Goal: Obtain resource: Download file/media

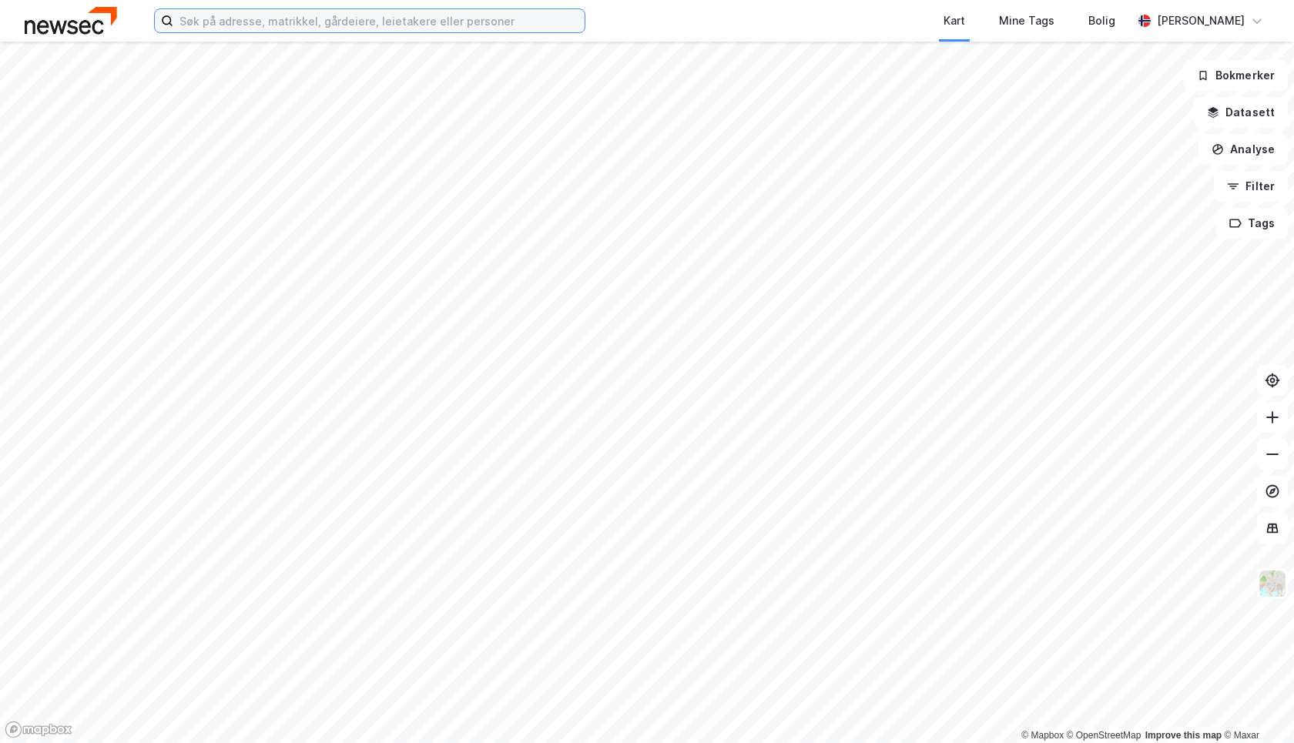
click at [270, 25] on input at bounding box center [378, 20] width 411 height 23
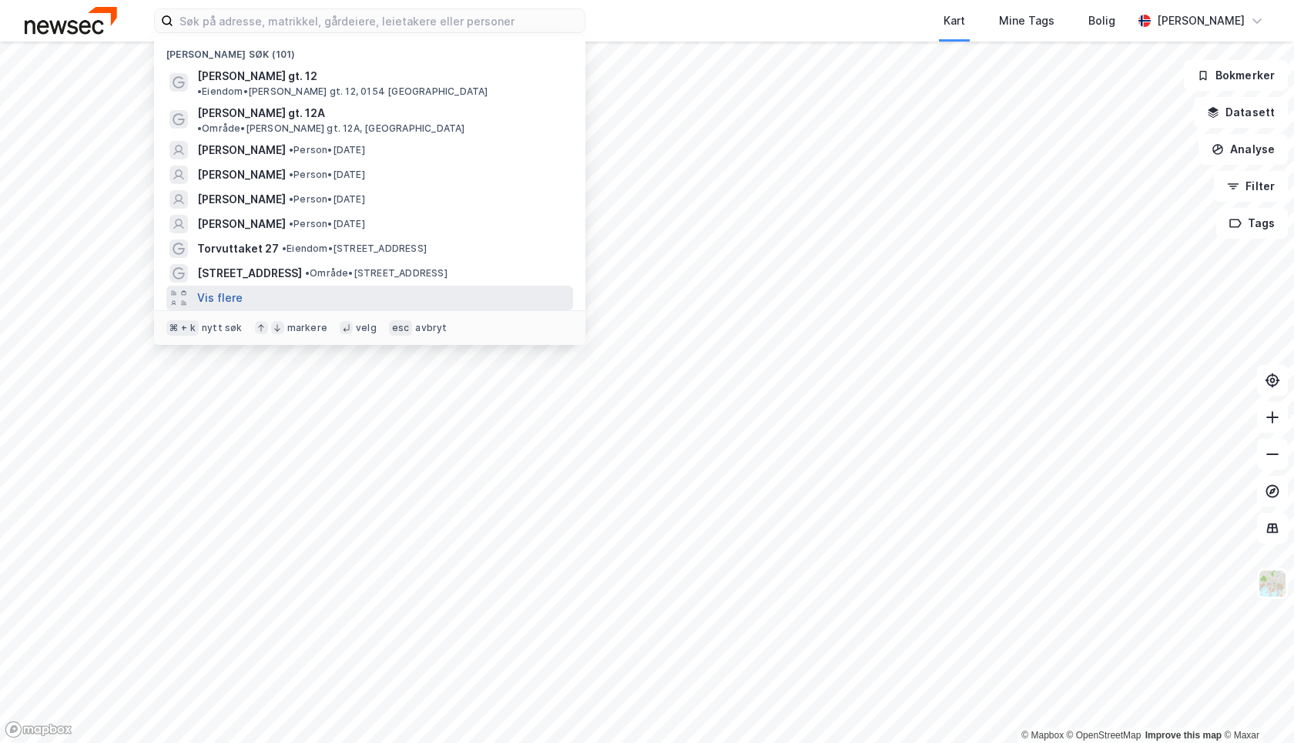
click at [226, 289] on button "Vis flere" at bounding box center [219, 298] width 45 height 18
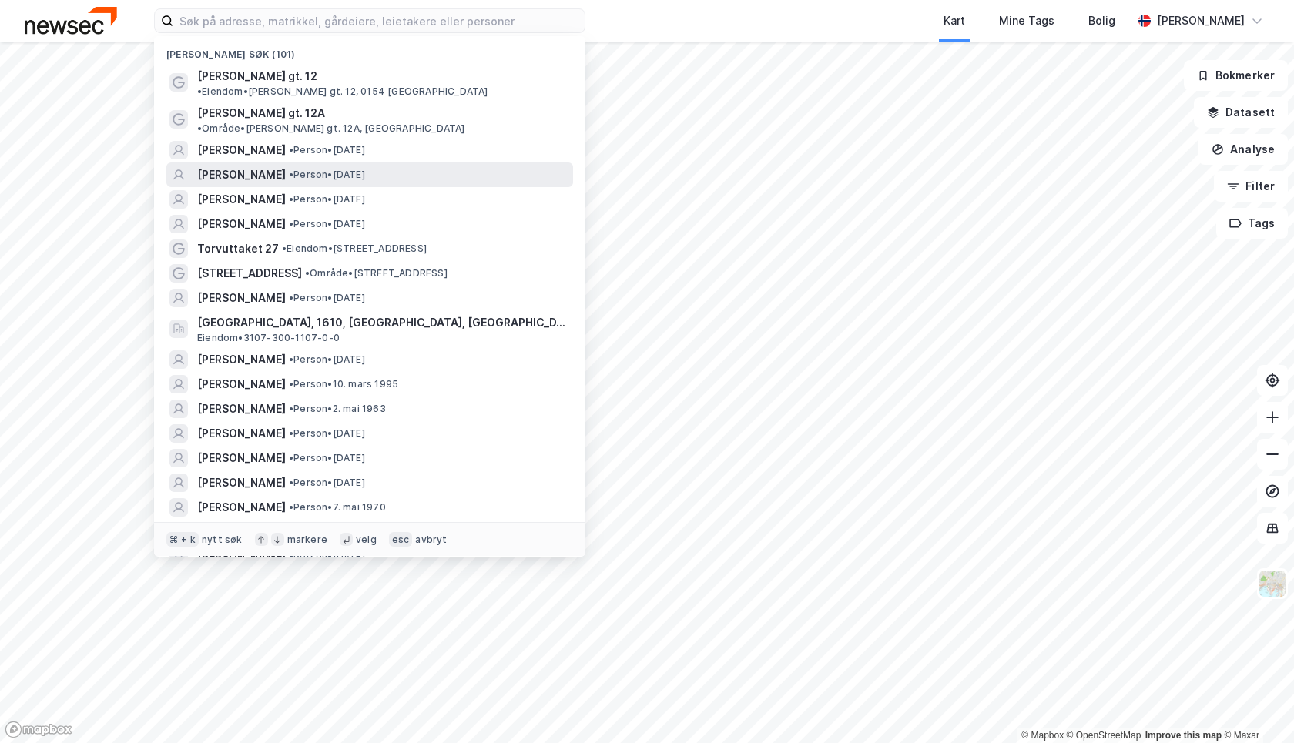
click at [286, 166] on span "HENRIK CHRISTIAN GRØNSTAD" at bounding box center [241, 175] width 89 height 18
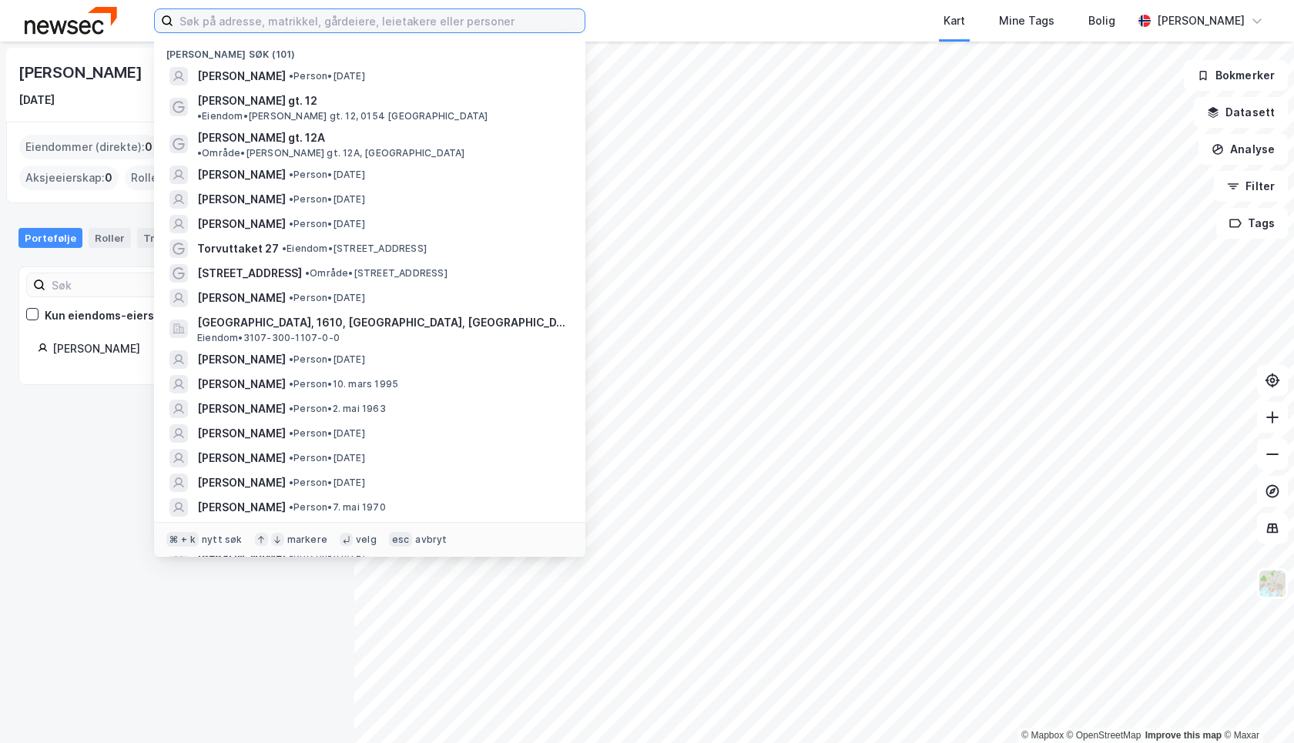
click at [245, 18] on input at bounding box center [378, 20] width 411 height 23
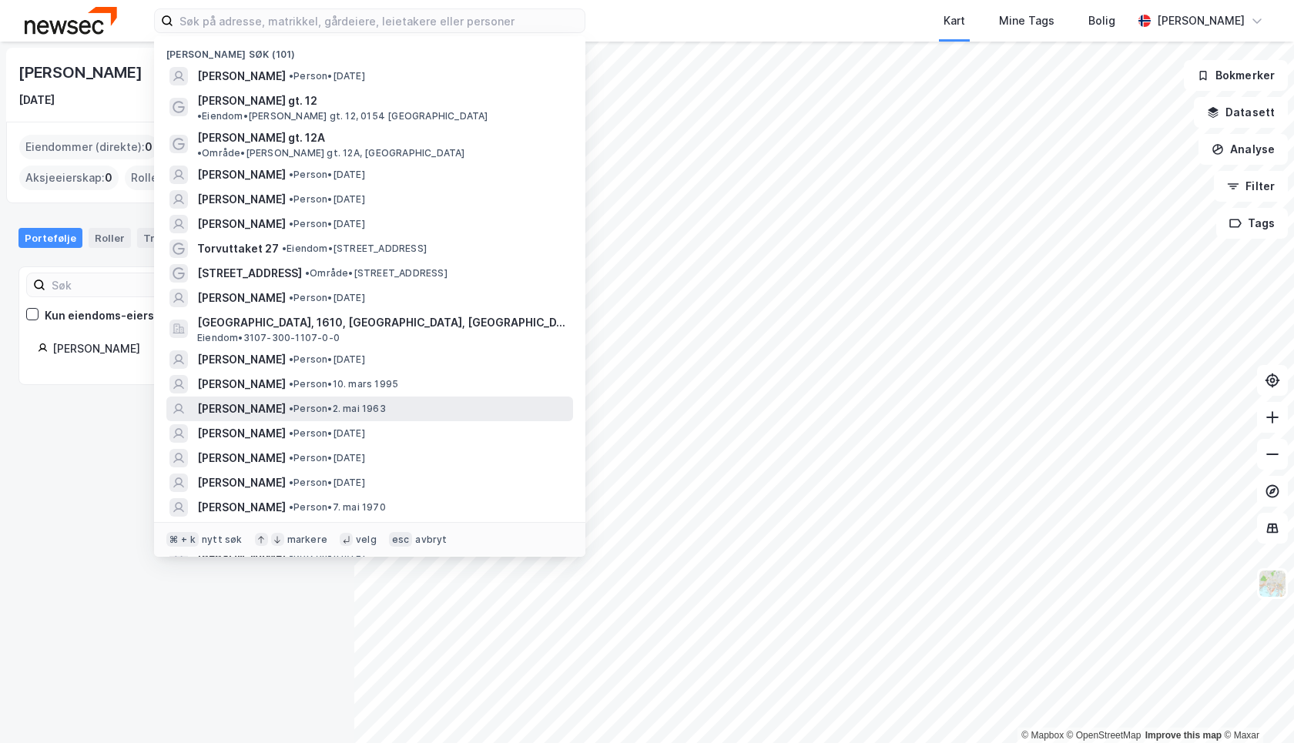
click at [286, 400] on span "FRANK JURI THRONDSEN" at bounding box center [241, 409] width 89 height 18
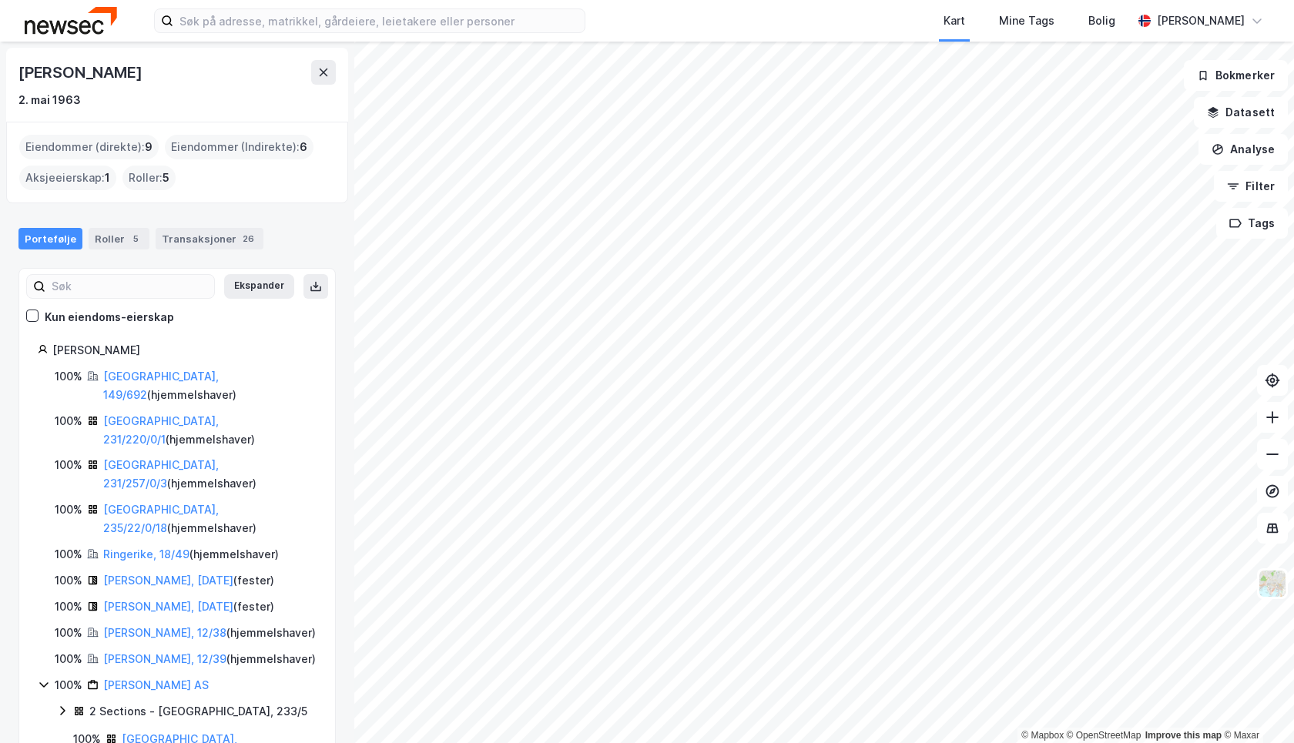
click at [194, 223] on div "Portefølje Roller 5 Transaksjoner 26" at bounding box center [177, 232] width 354 height 46
click at [209, 242] on div "Transaksjoner 26" at bounding box center [210, 239] width 108 height 22
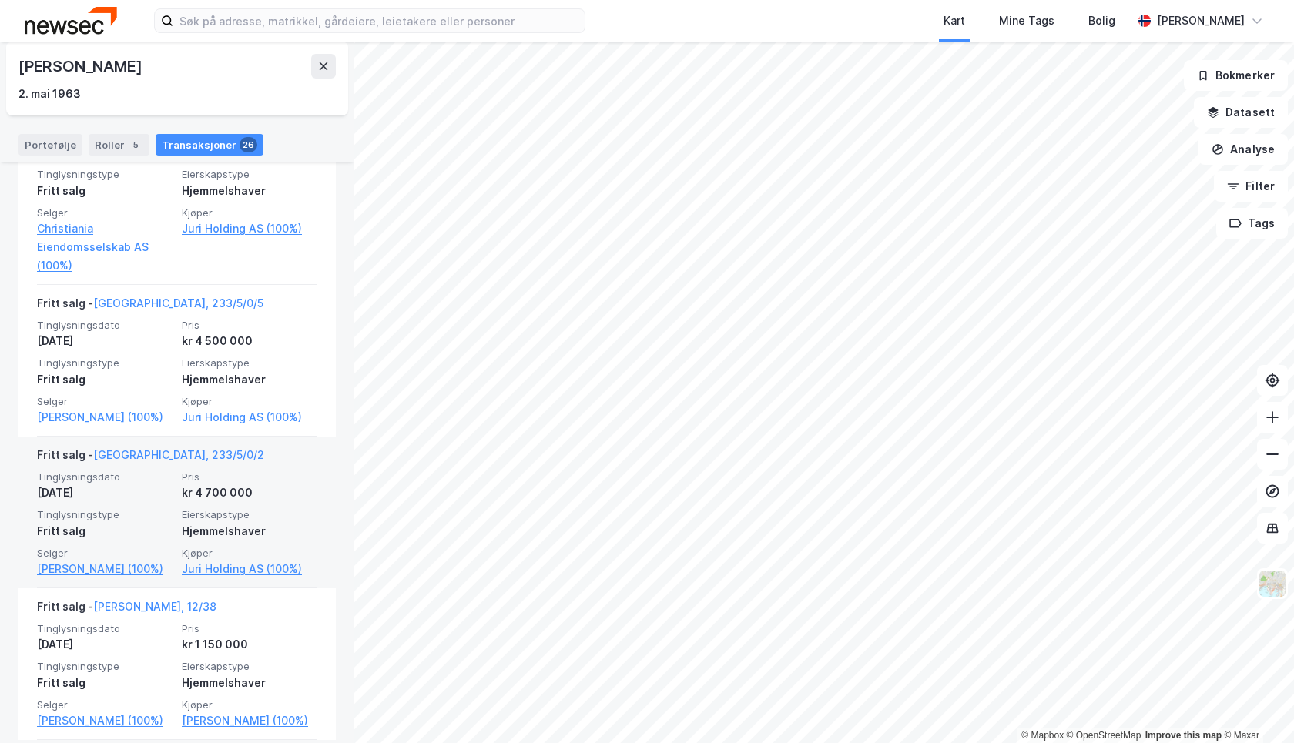
scroll to position [427, 0]
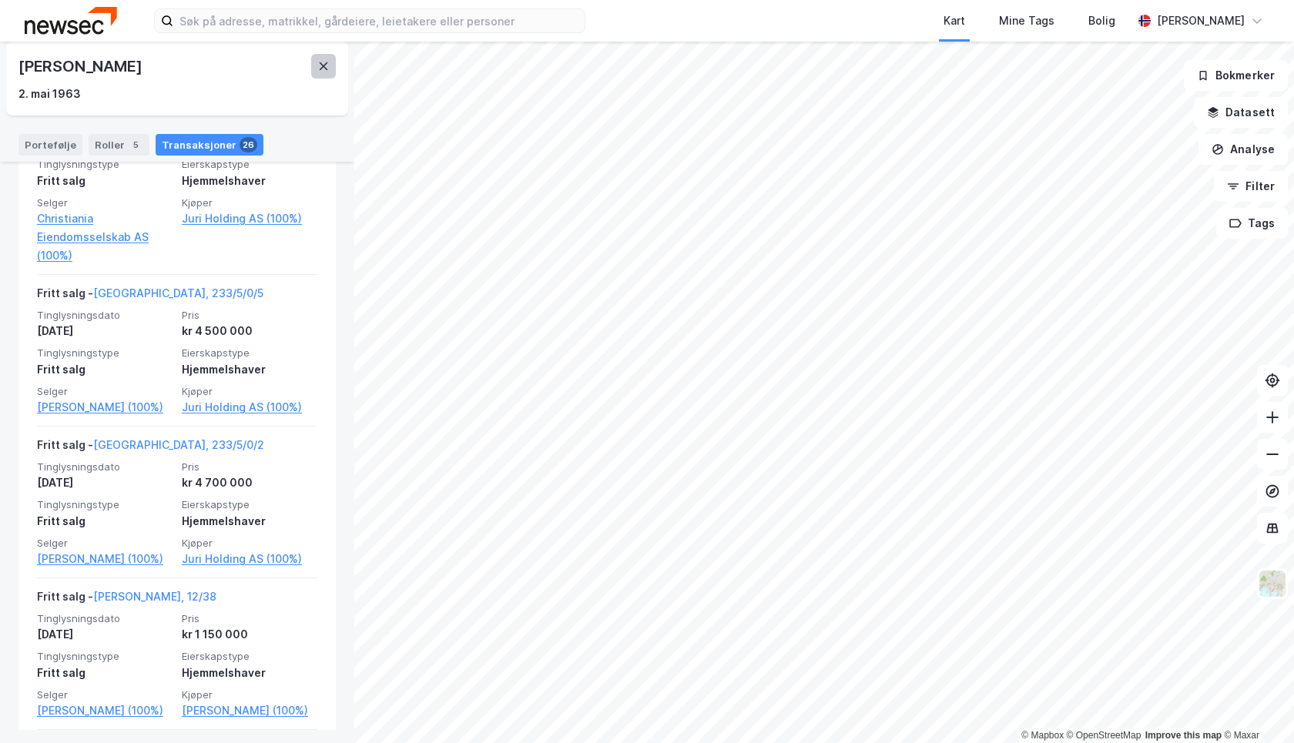
click at [323, 67] on icon at bounding box center [324, 66] width 8 height 8
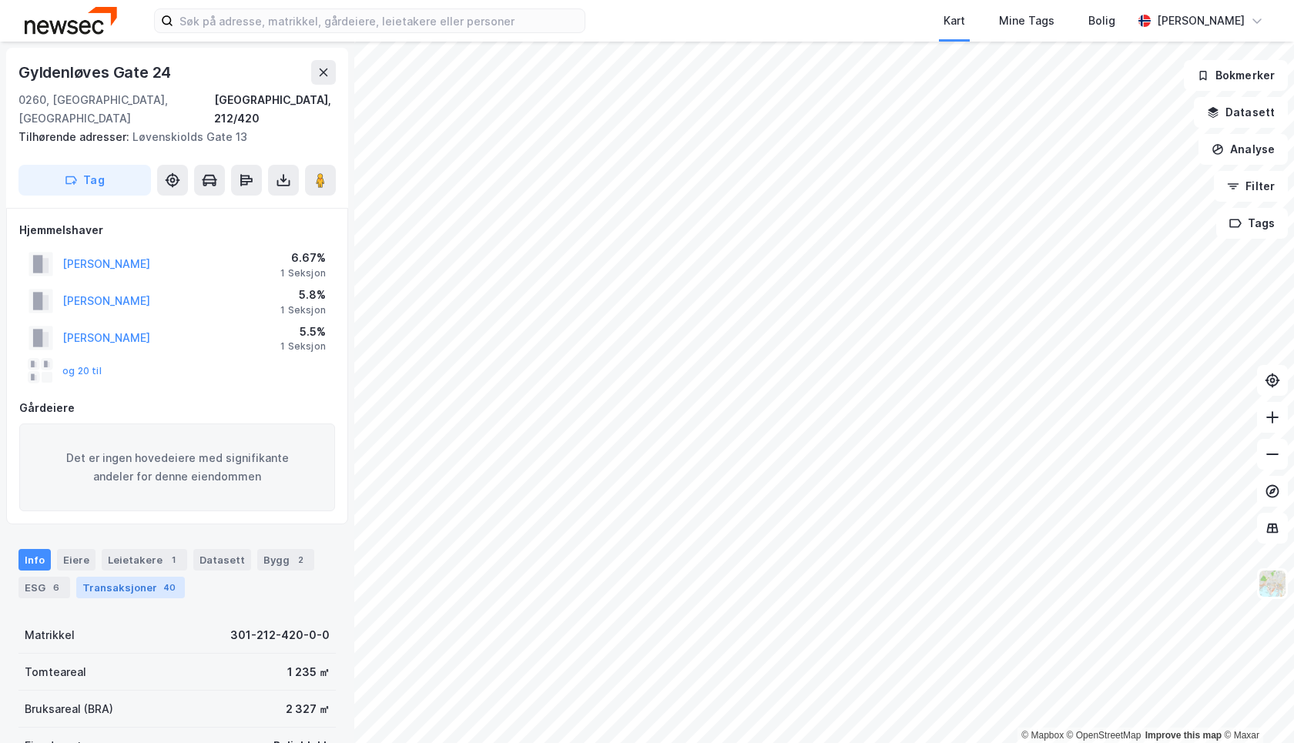
click at [145, 577] on div "Transaksjoner 40" at bounding box center [130, 588] width 109 height 22
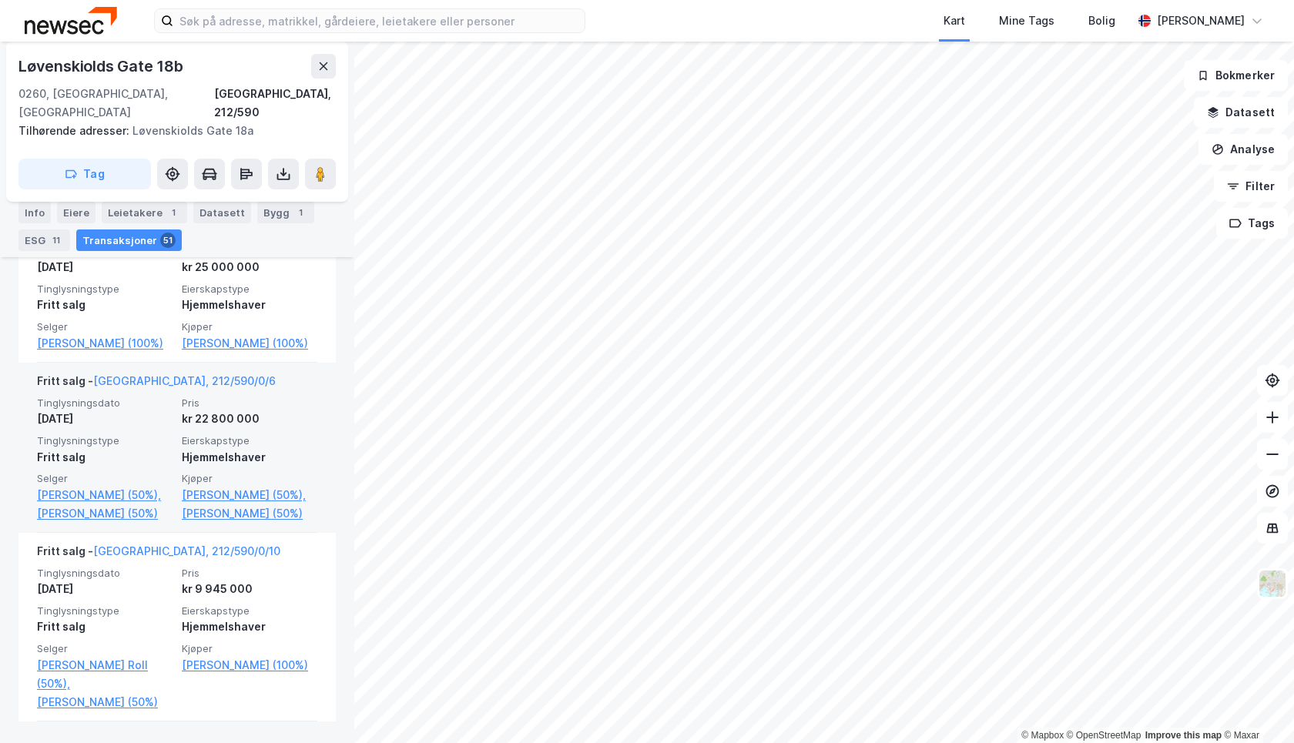
scroll to position [557, 0]
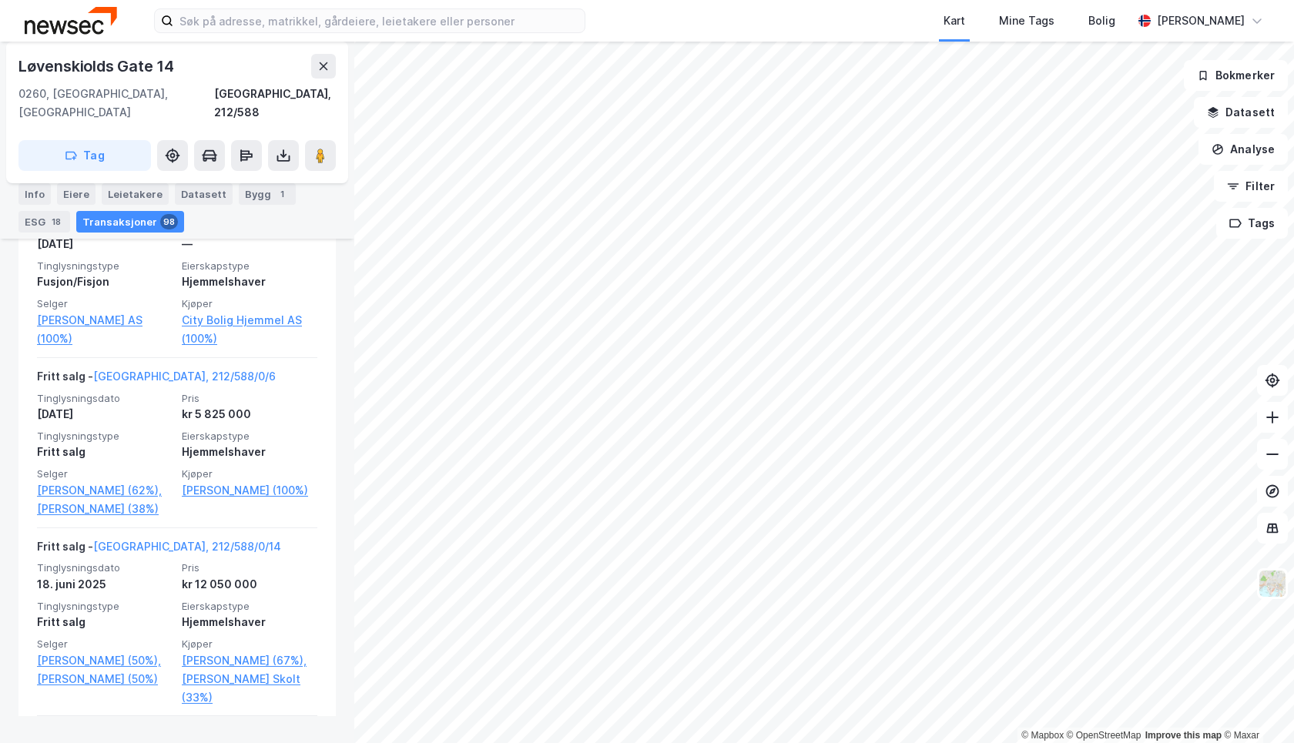
scroll to position [681, 0]
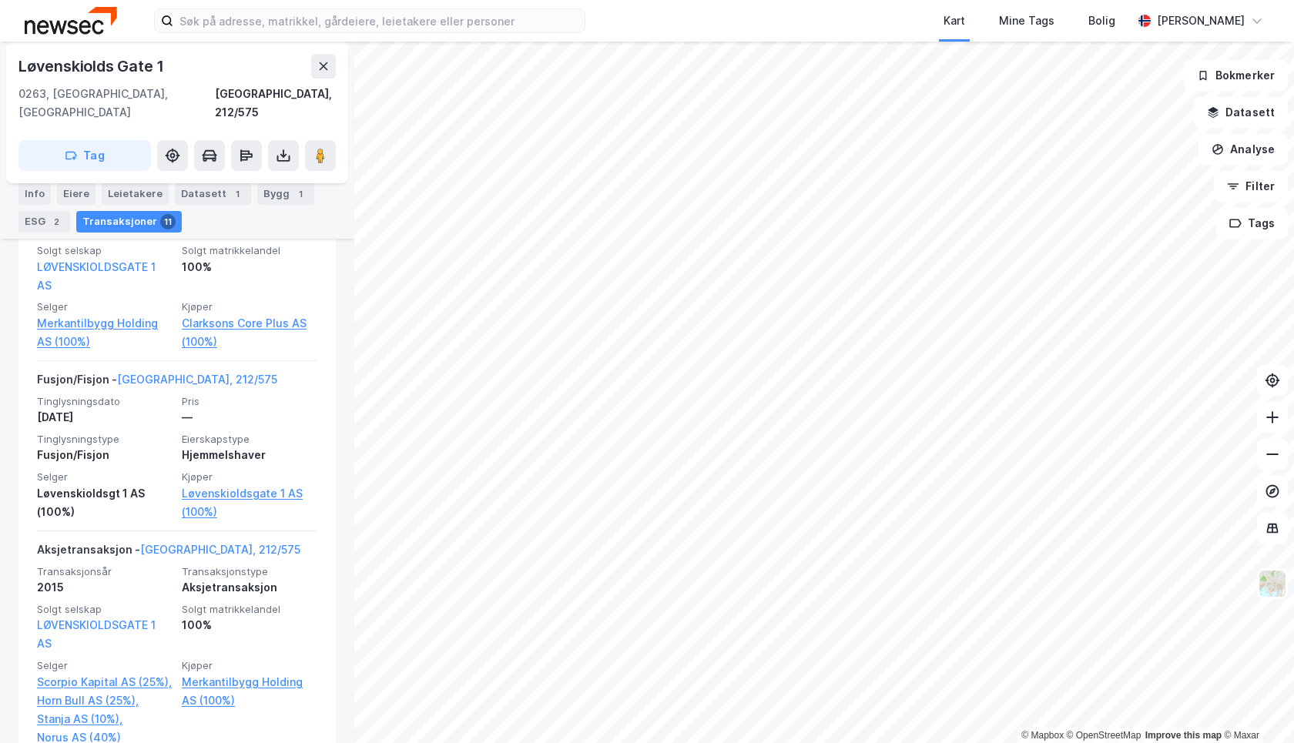
scroll to position [568, 0]
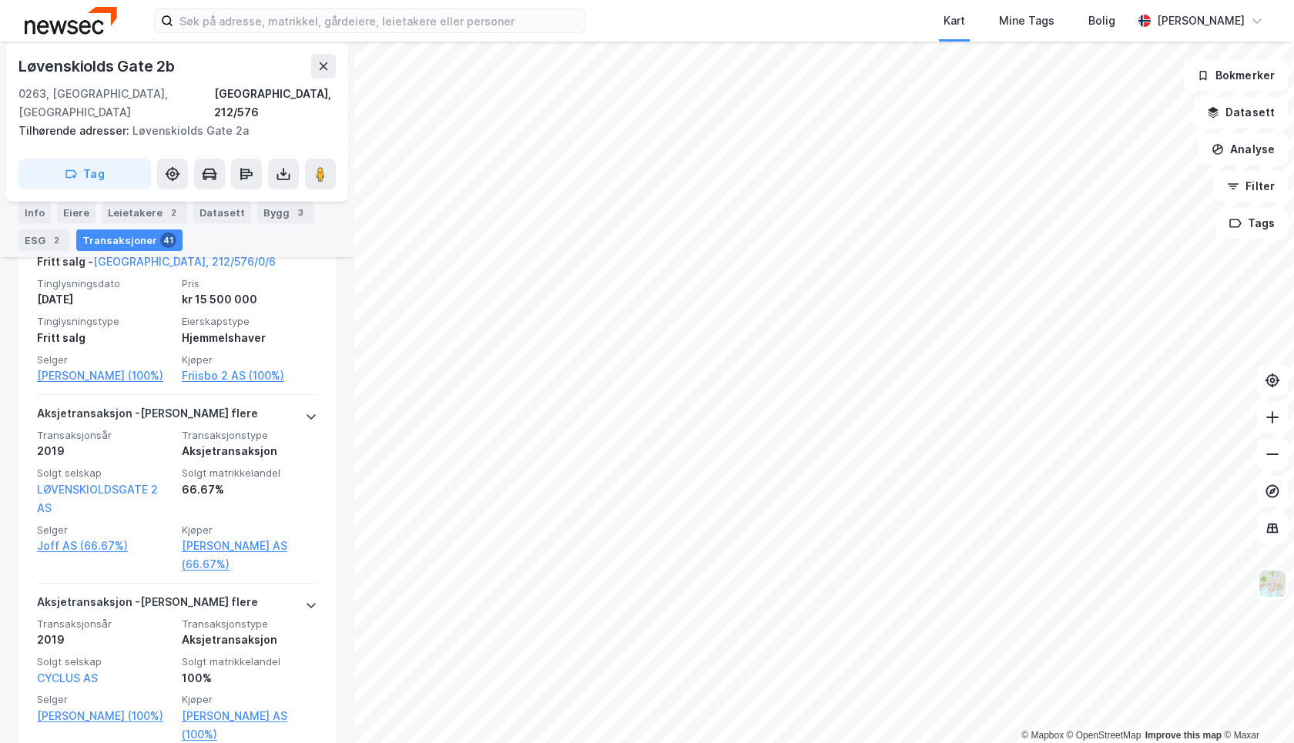
scroll to position [1124, 0]
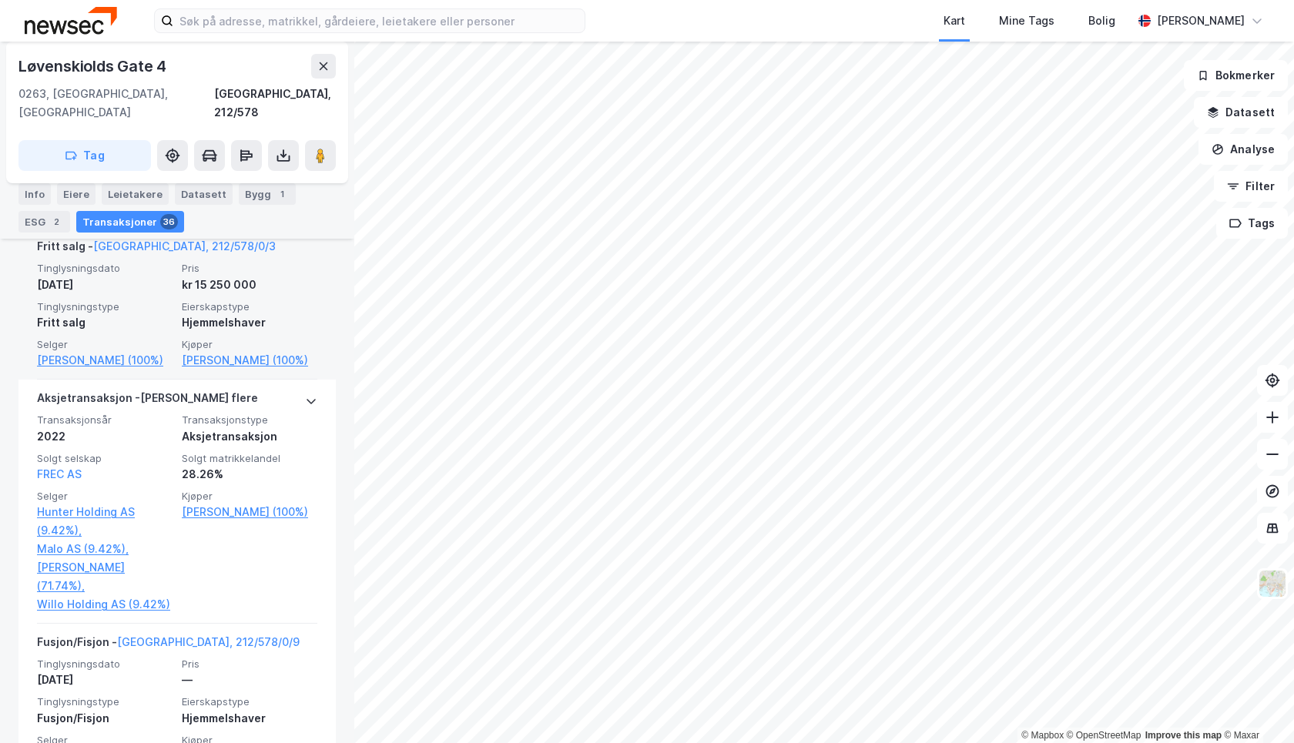
scroll to position [866, 0]
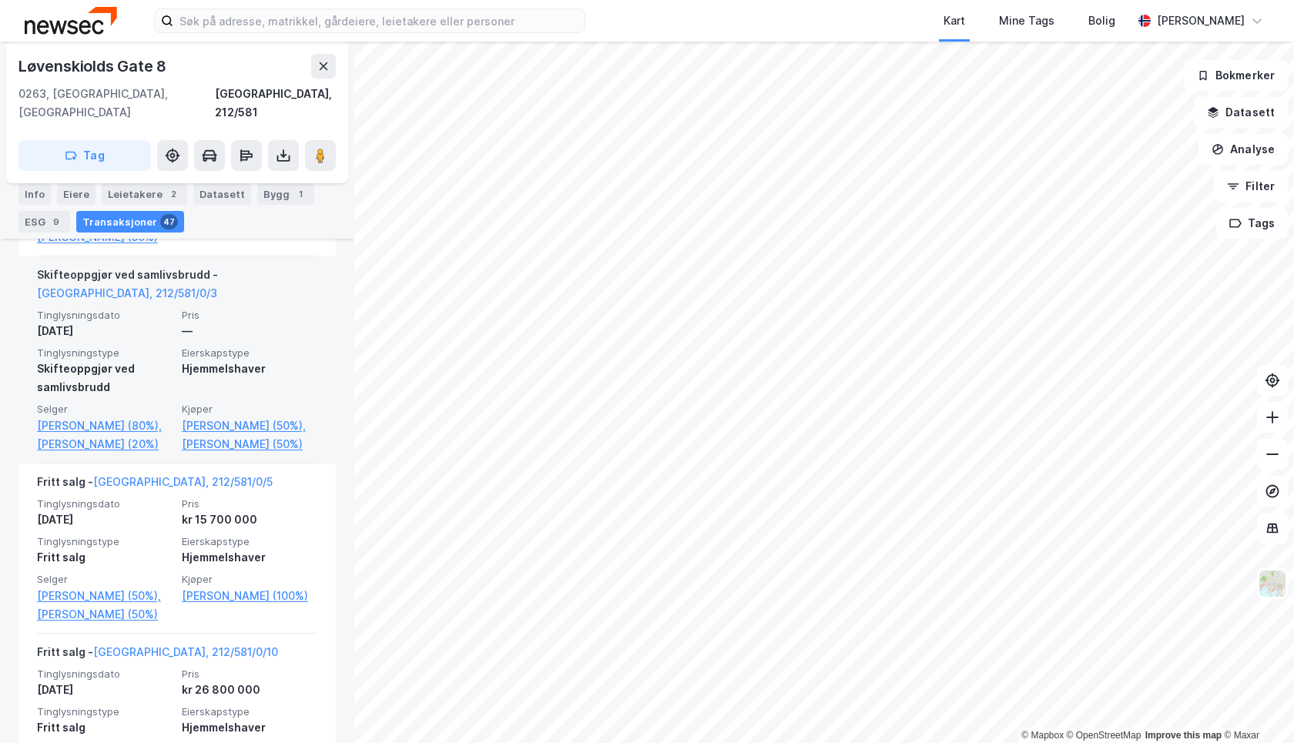
scroll to position [676, 0]
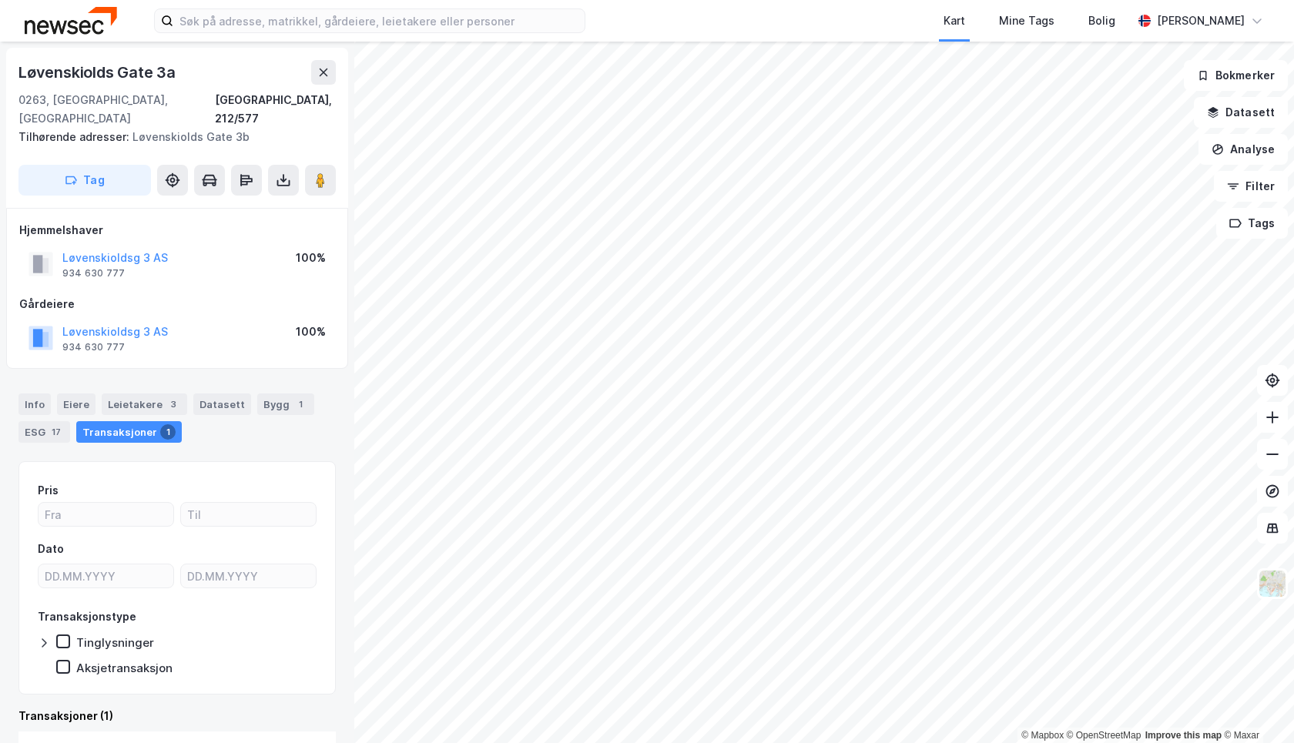
scroll to position [158, 0]
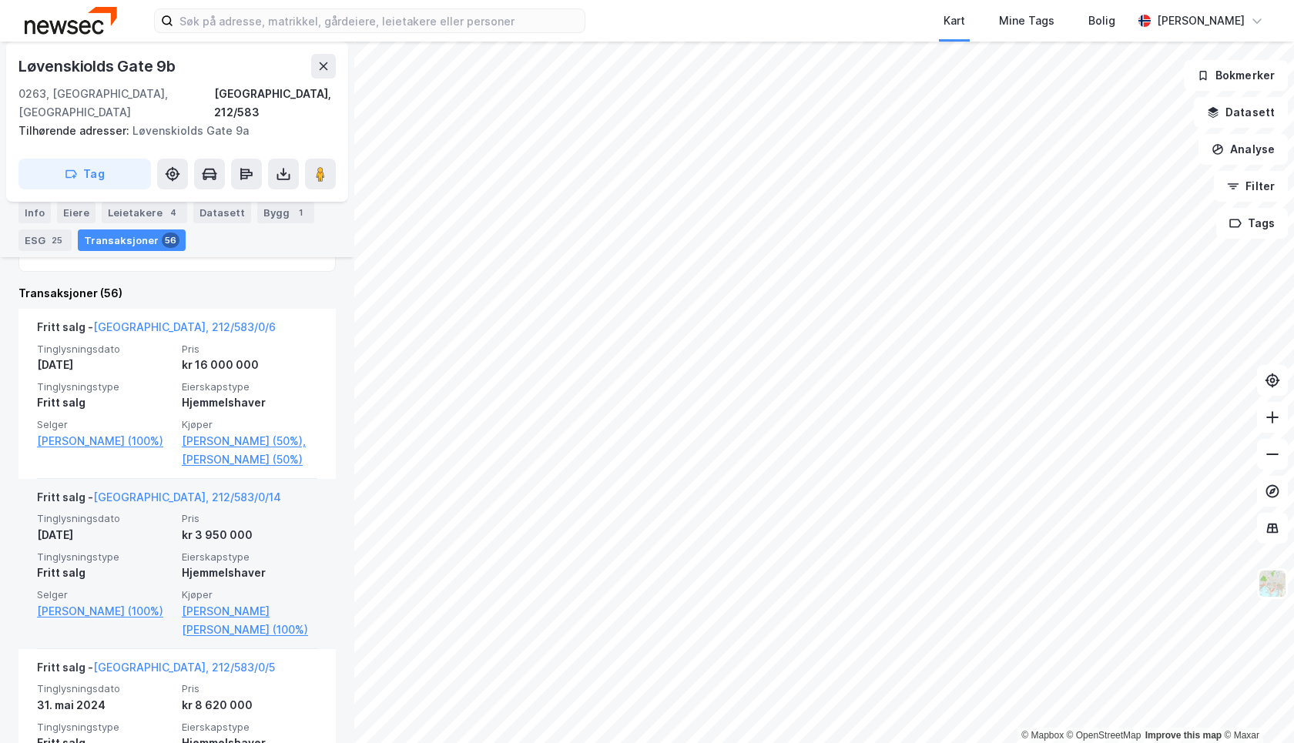
scroll to position [531, 0]
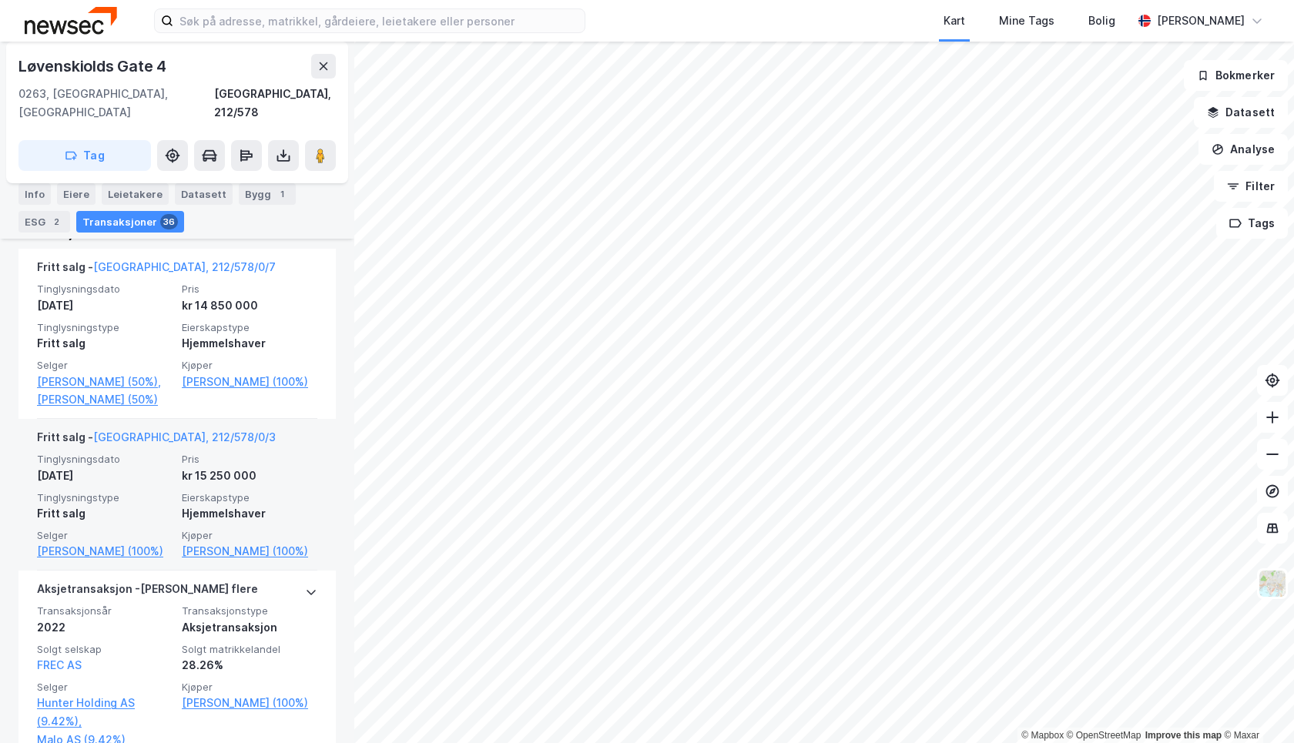
scroll to position [677, 0]
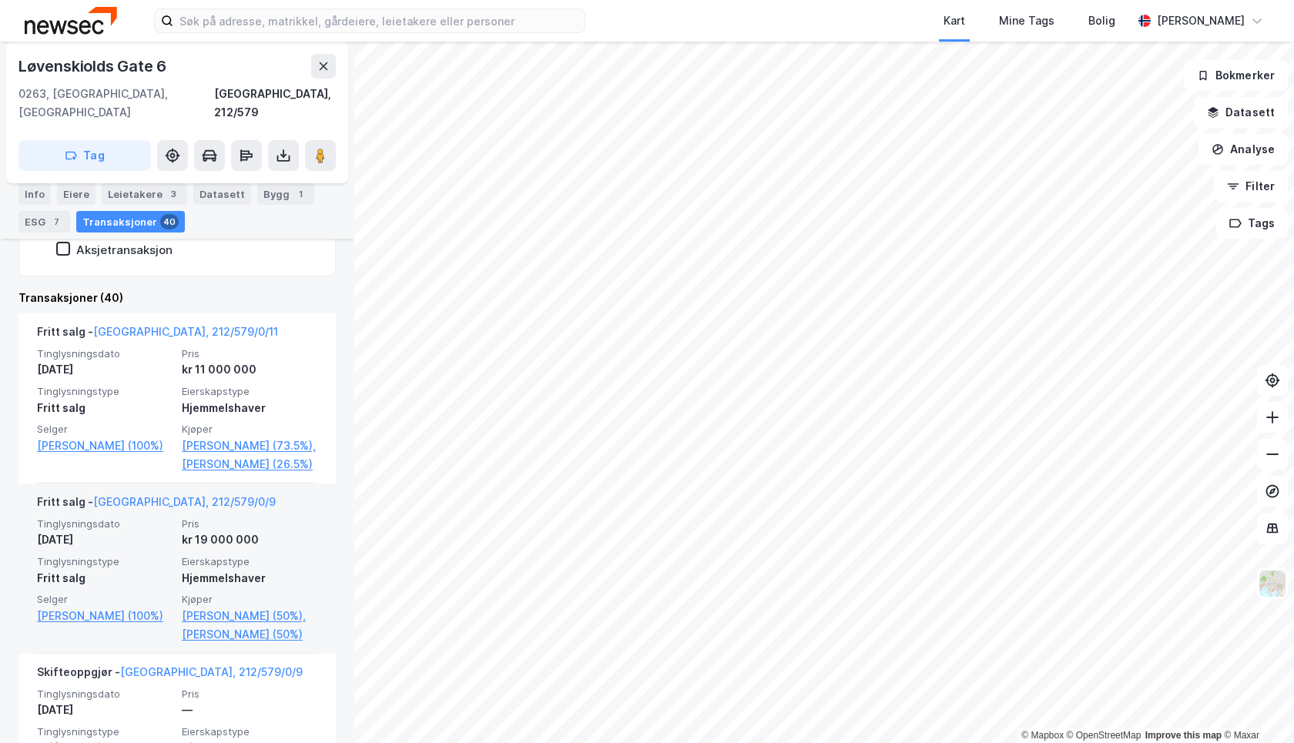
scroll to position [541, 0]
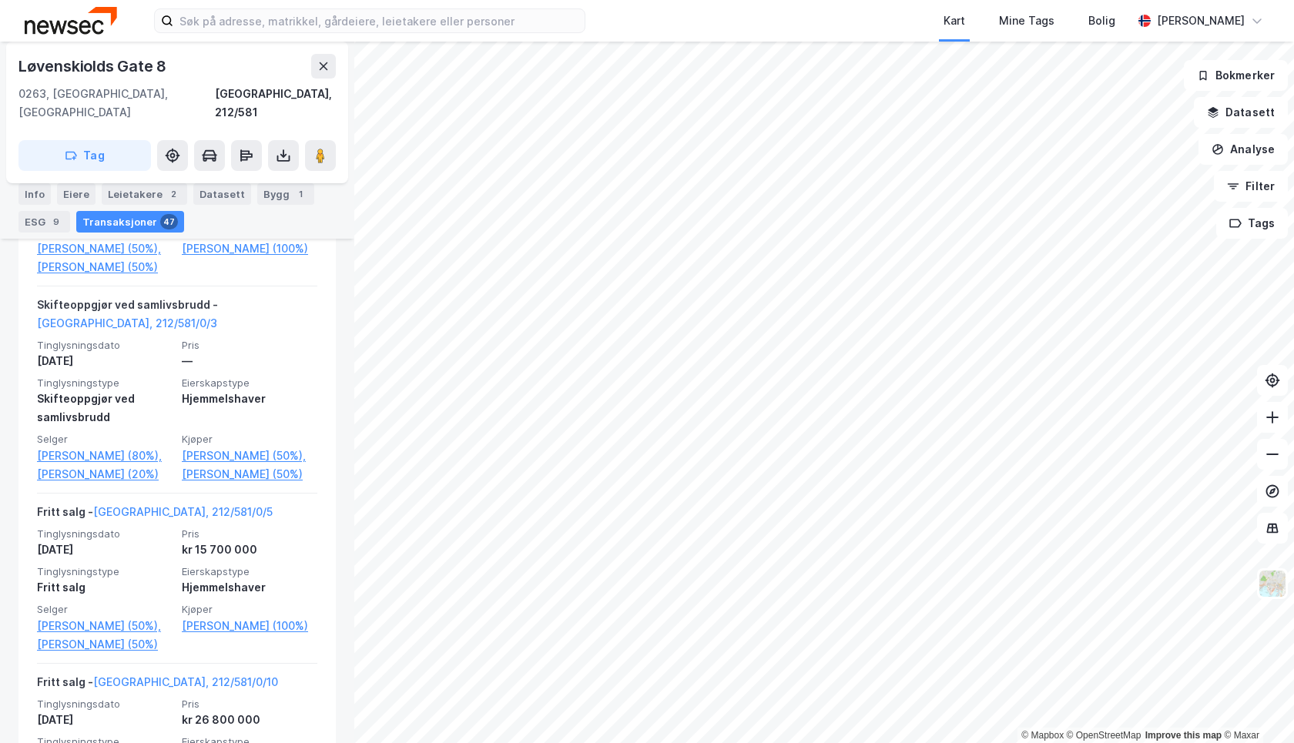
scroll to position [630, 0]
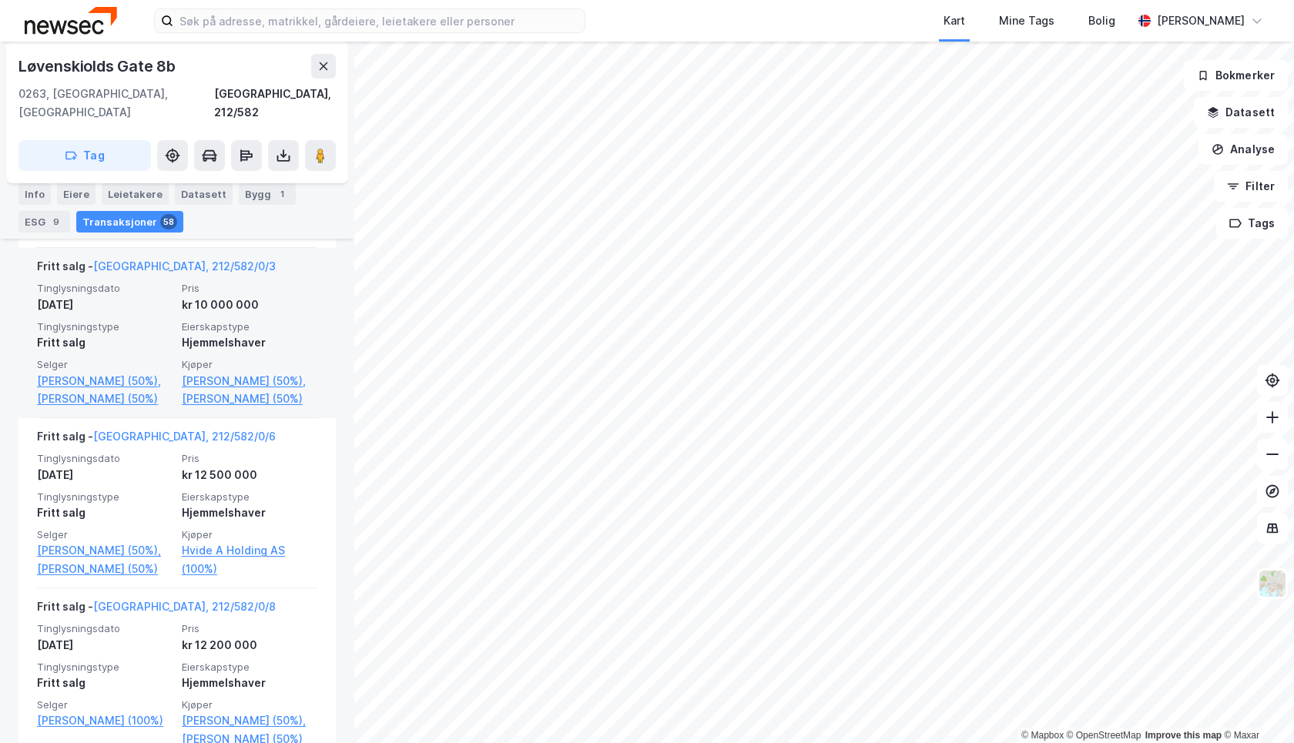
scroll to position [810, 0]
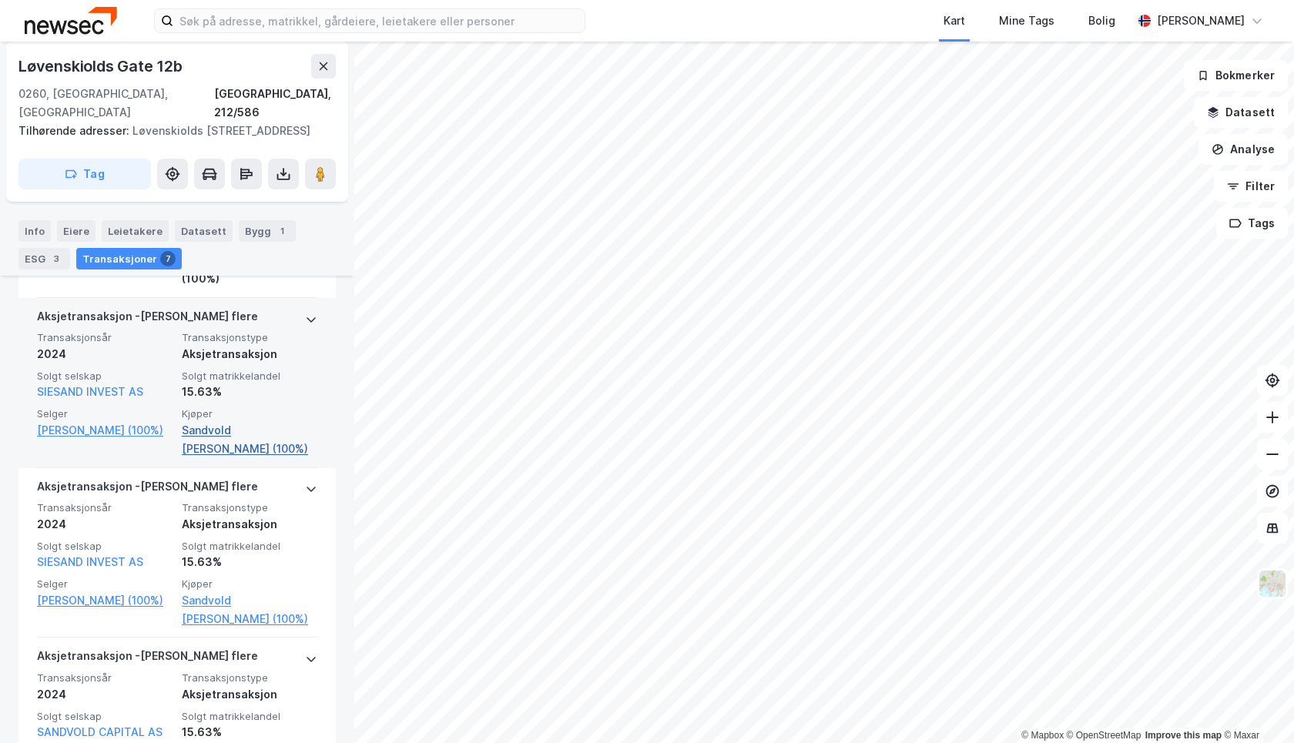
scroll to position [719, 0]
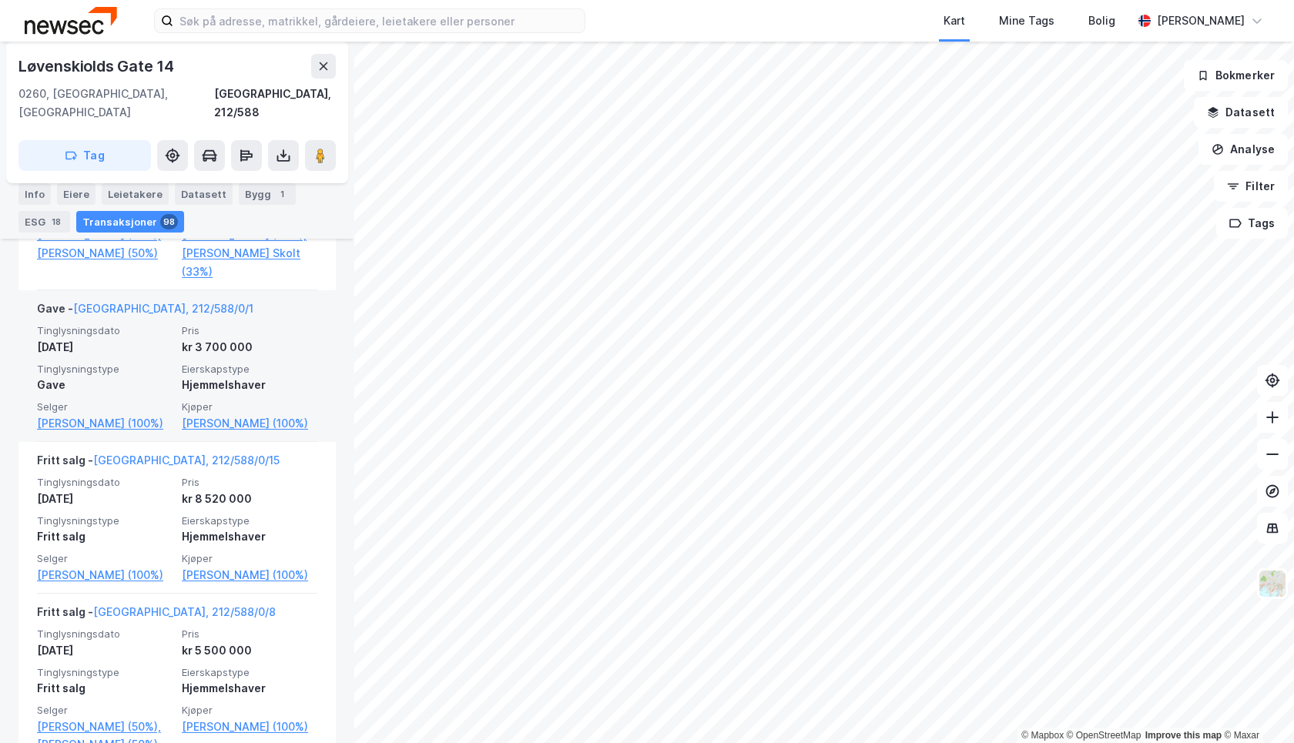
scroll to position [1107, 0]
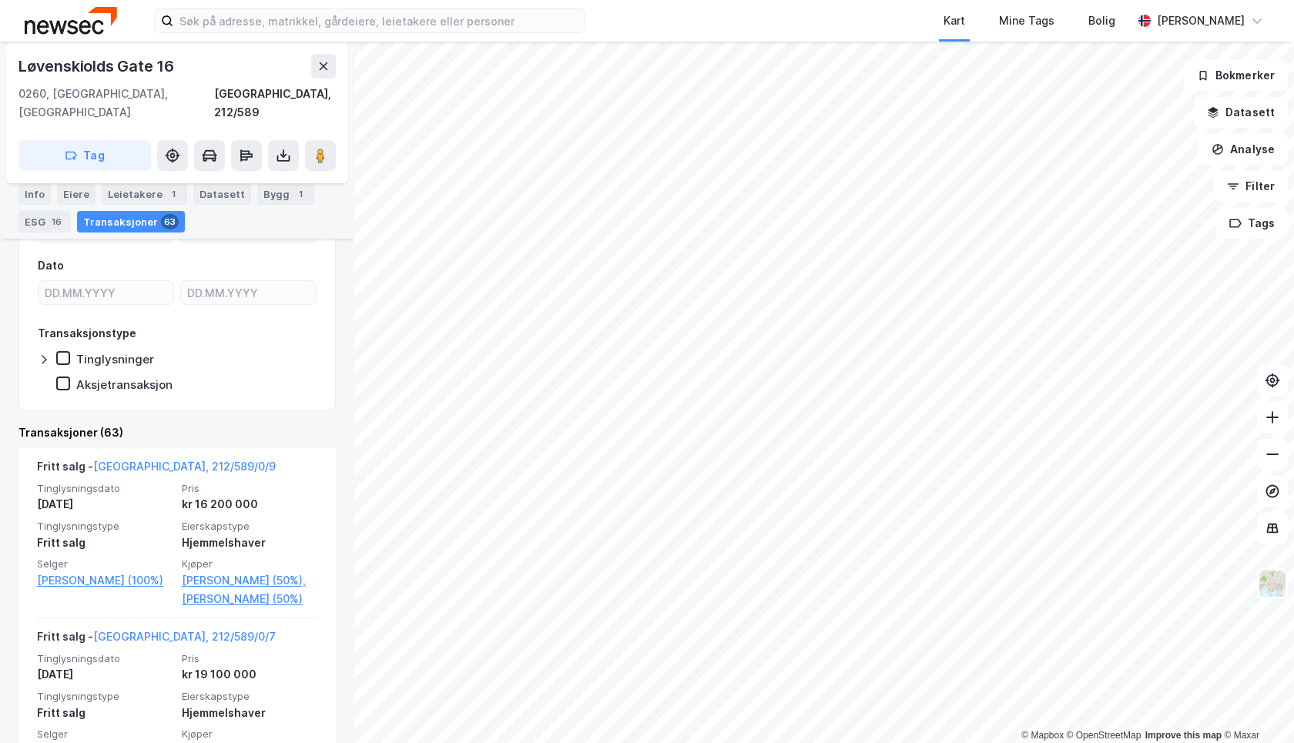
scroll to position [296, 0]
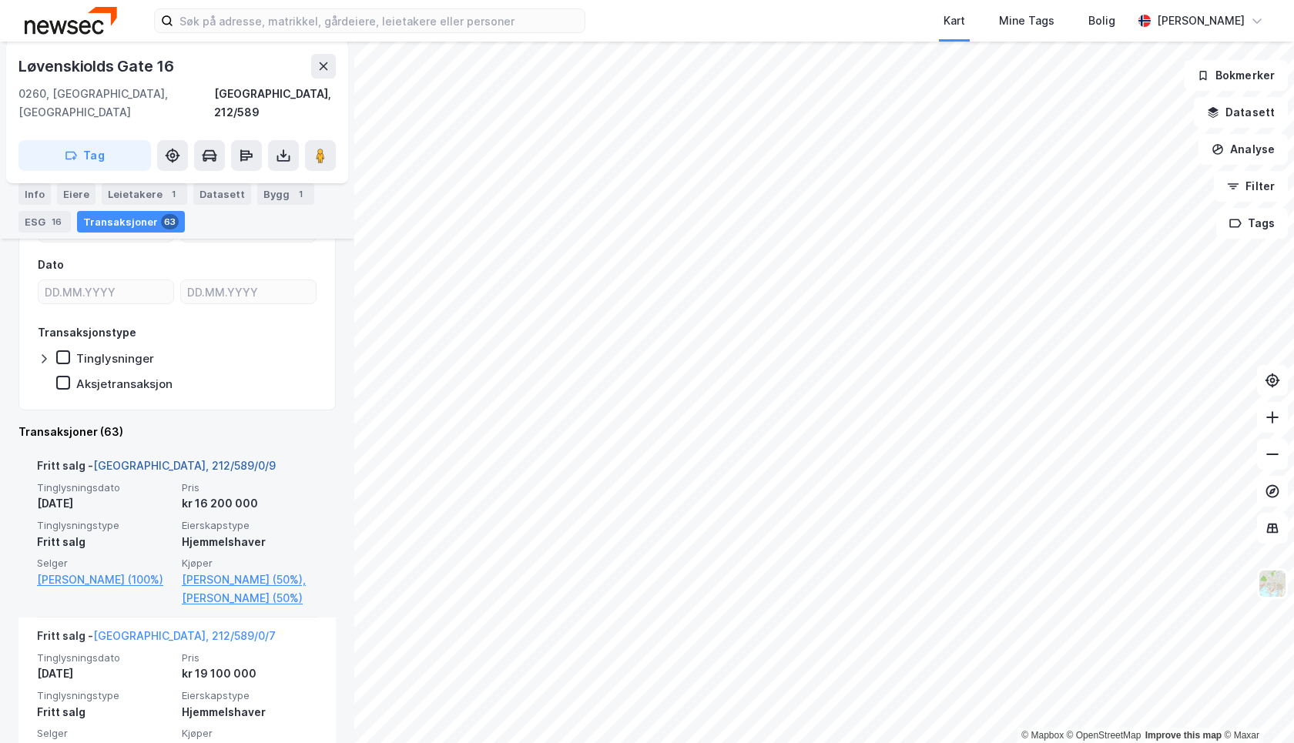
click at [153, 459] on link "Oslo, 212/589/0/9" at bounding box center [184, 465] width 182 height 13
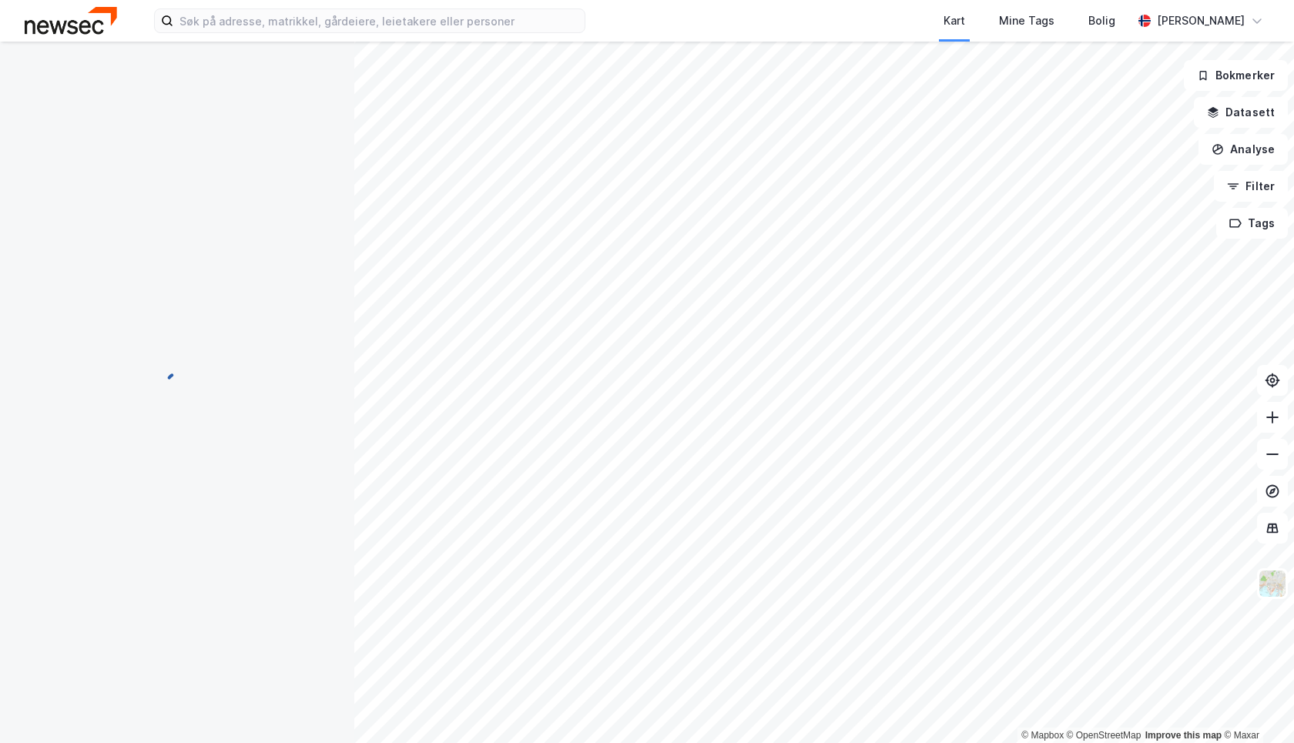
scroll to position [47, 0]
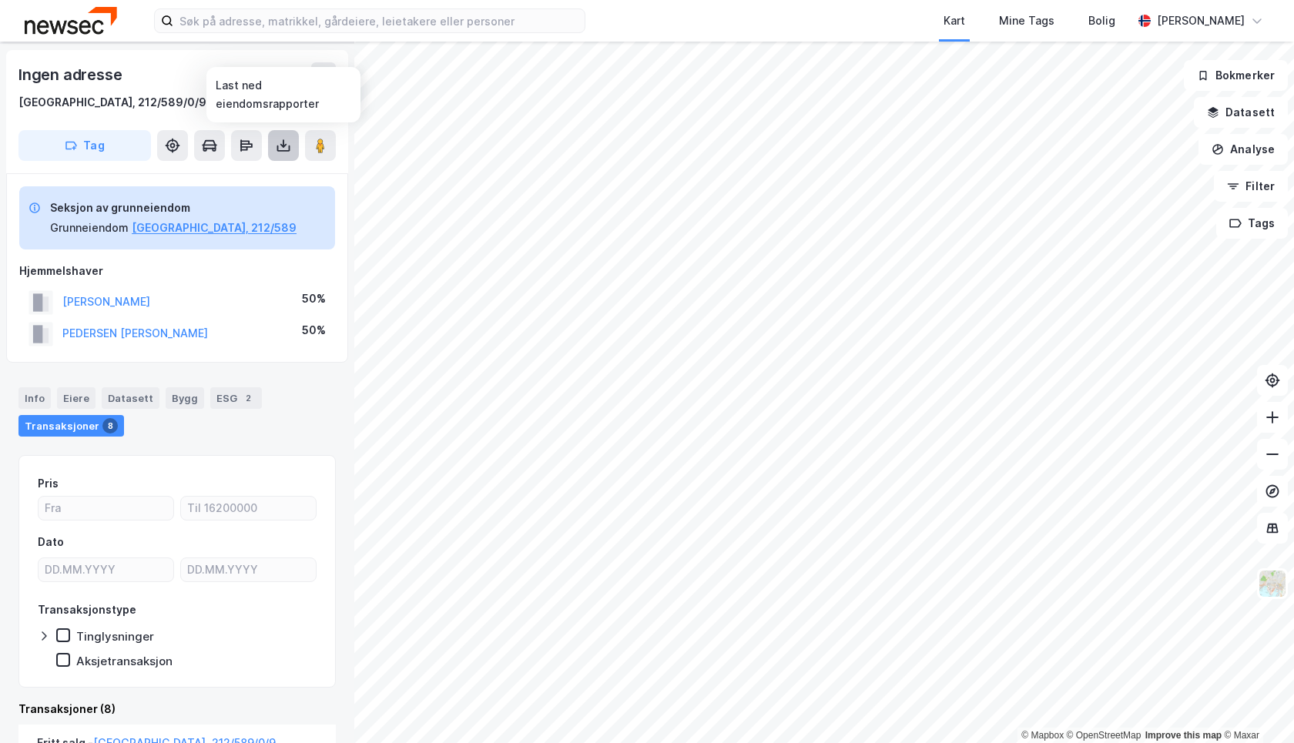
click at [284, 142] on icon at bounding box center [283, 145] width 15 height 15
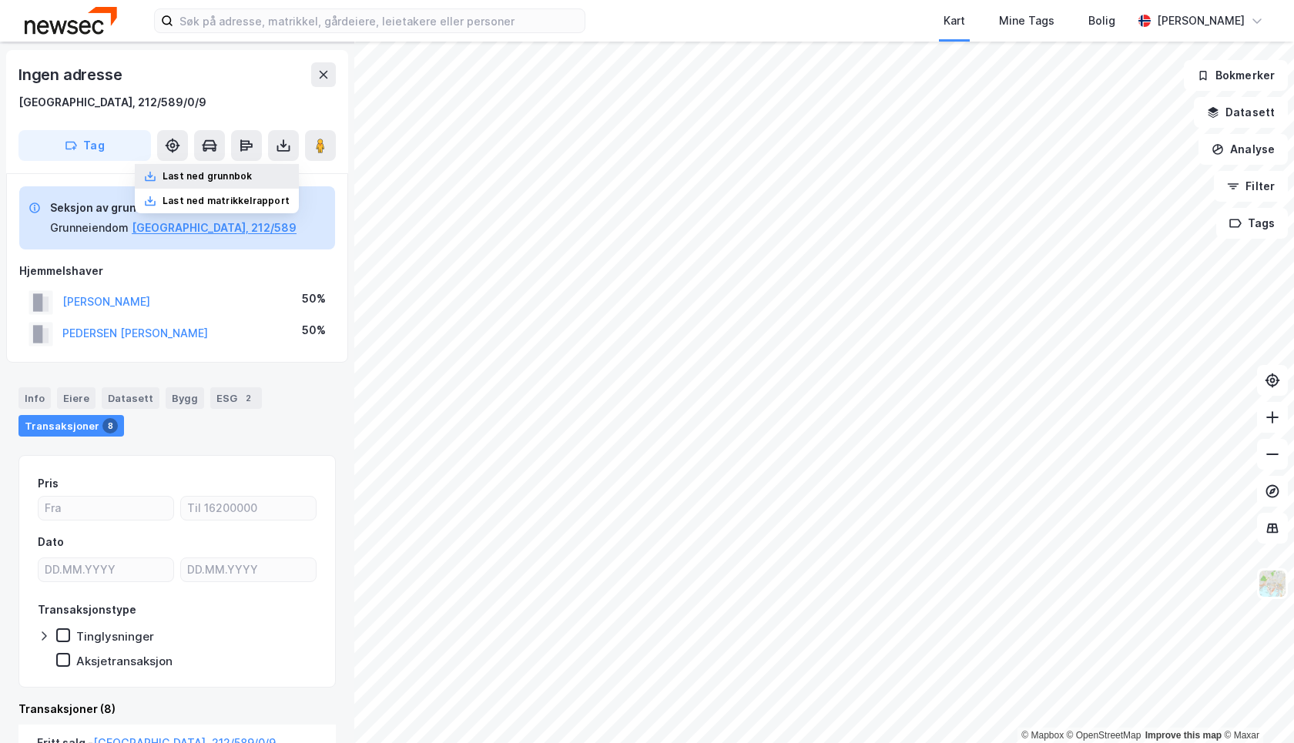
click at [238, 179] on div "Last ned grunnbok" at bounding box center [206, 176] width 89 height 12
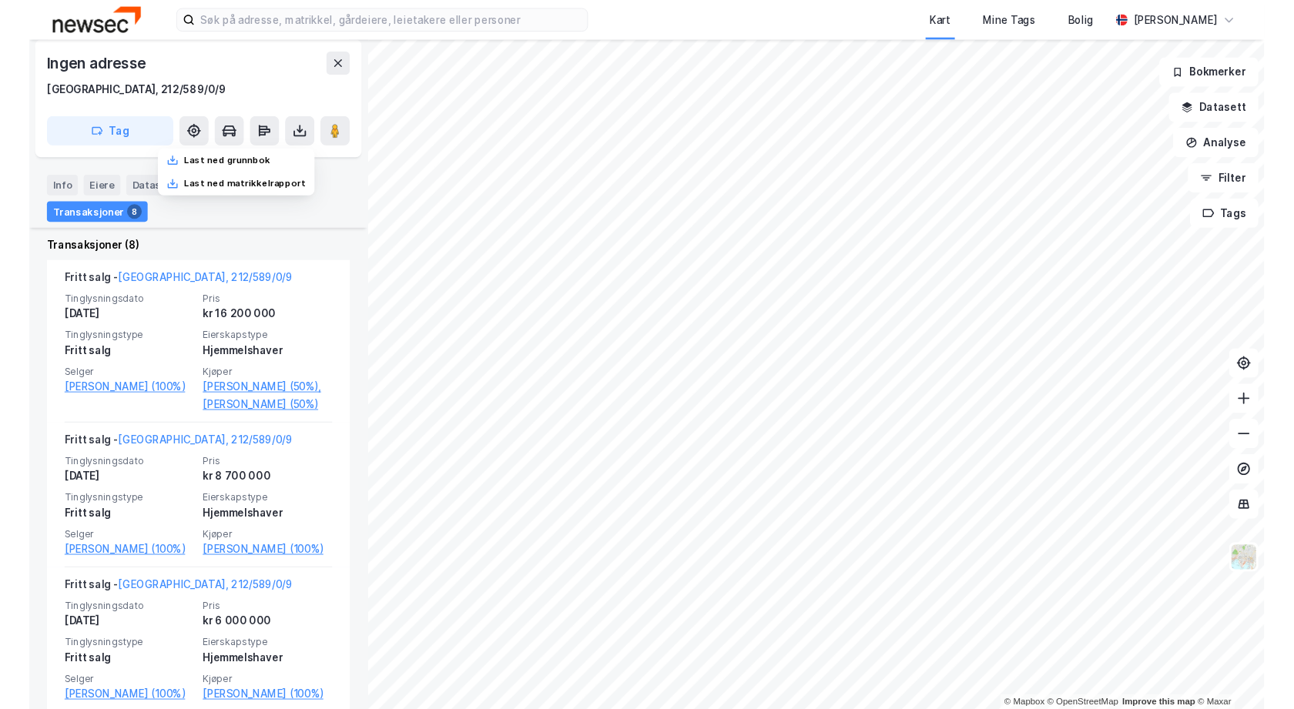
scroll to position [501, 0]
